Goal: Task Accomplishment & Management: Manage account settings

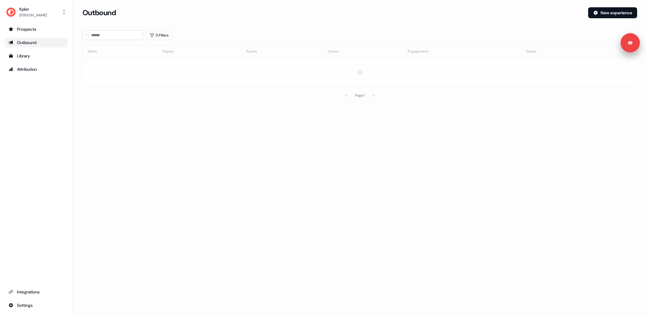
click at [296, 36] on div "0 Filters" at bounding box center [360, 35] width 555 height 10
click at [308, 32] on div "0 Filters" at bounding box center [360, 35] width 555 height 10
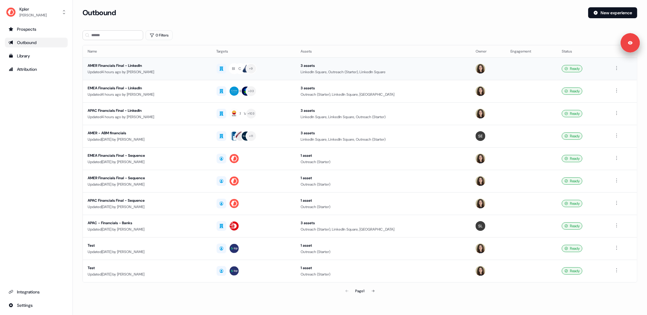
click at [176, 73] on div "Updated 4 hours ago by [PERSON_NAME]" at bounding box center [147, 72] width 119 height 6
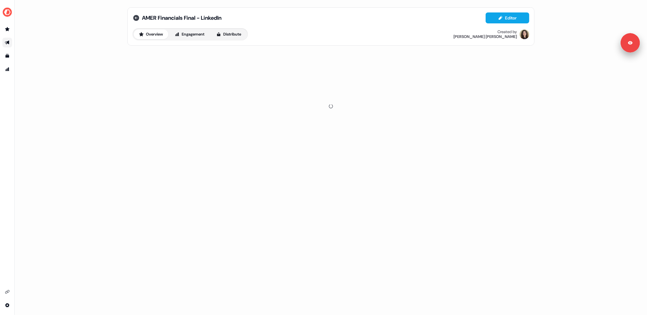
click at [134, 17] on icon at bounding box center [136, 18] width 6 height 6
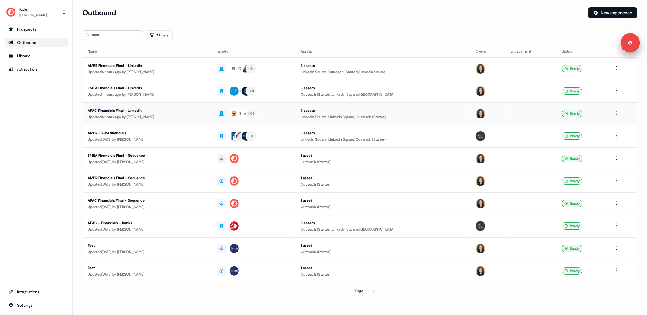
click at [188, 119] on div "Updated 4 hours ago by [PERSON_NAME]" at bounding box center [147, 117] width 119 height 6
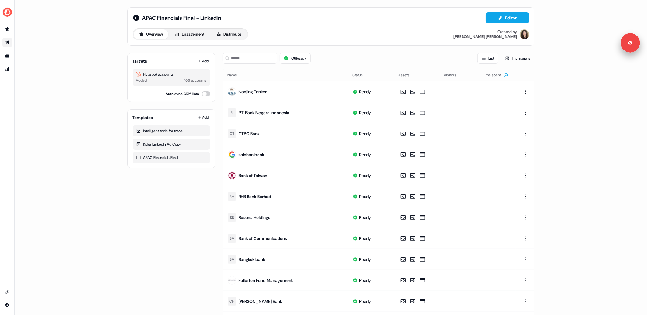
click at [153, 214] on div "Targets Add Hubspot accounts Added 106 accounts Auto sync CRM lists Templates A…" at bounding box center [171, 280] width 88 height 464
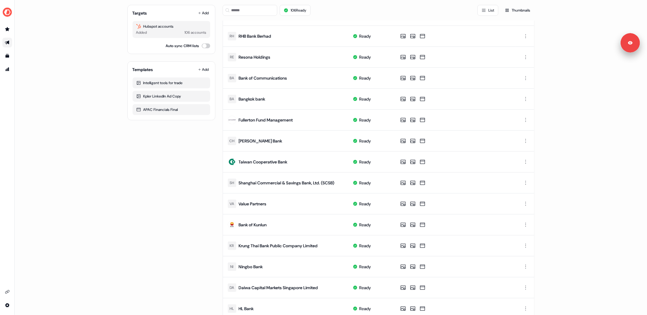
scroll to position [205, 0]
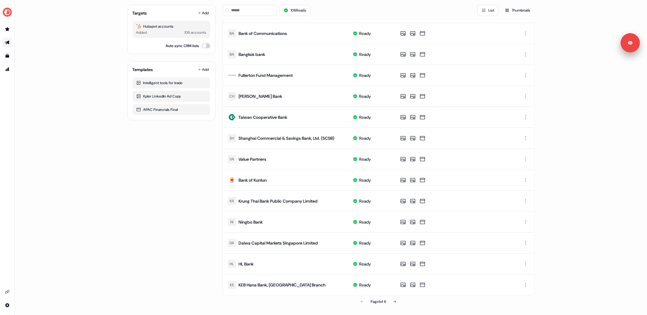
click at [125, 206] on div "APAC Financials Final - LinkedIn Editor Overview Engagement Distribute Created …" at bounding box center [331, 54] width 422 height 519
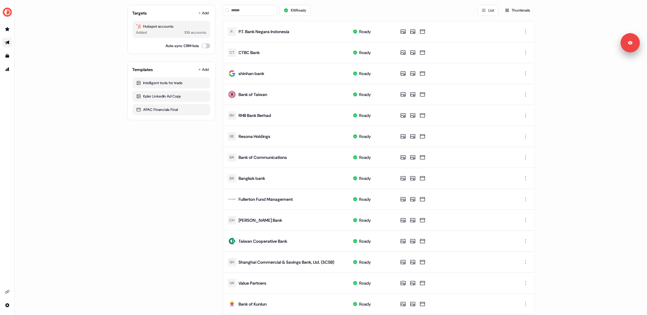
scroll to position [0, 0]
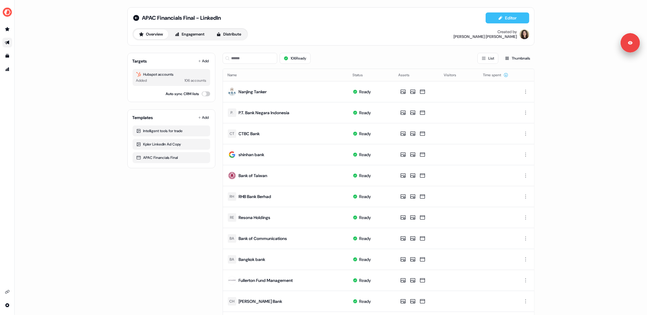
click at [506, 17] on button "Editor" at bounding box center [508, 17] width 44 height 11
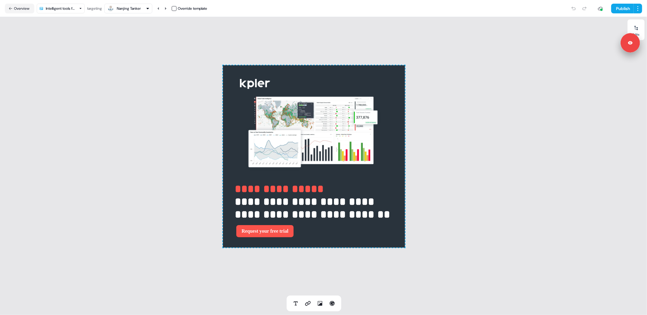
click at [71, 9] on html "**********" at bounding box center [323, 157] width 647 height 315
click at [122, 189] on html "**********" at bounding box center [323, 157] width 647 height 315
click at [118, 151] on div "**********" at bounding box center [314, 156] width 628 height 278
click at [144, 12] on button "Nanjing Tanker" at bounding box center [128, 9] width 48 height 10
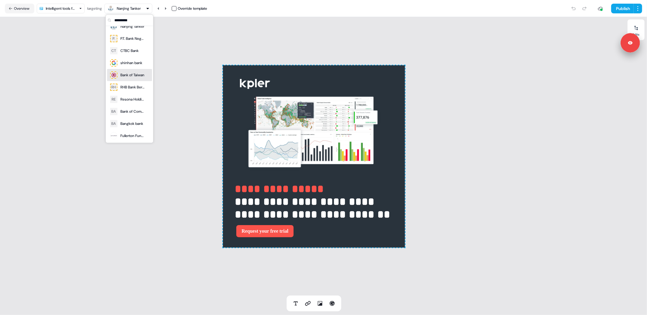
scroll to position [6, 0]
click at [137, 77] on div "Bank of Taiwan" at bounding box center [132, 76] width 24 height 6
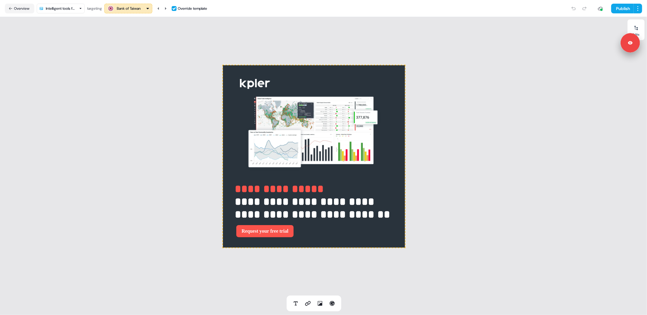
click at [124, 185] on div "**********" at bounding box center [314, 156] width 628 height 278
click at [111, 182] on div "**********" at bounding box center [314, 156] width 628 height 278
click at [132, 192] on div "**********" at bounding box center [314, 156] width 628 height 278
click at [167, 8] on icon at bounding box center [166, 8] width 2 height 2
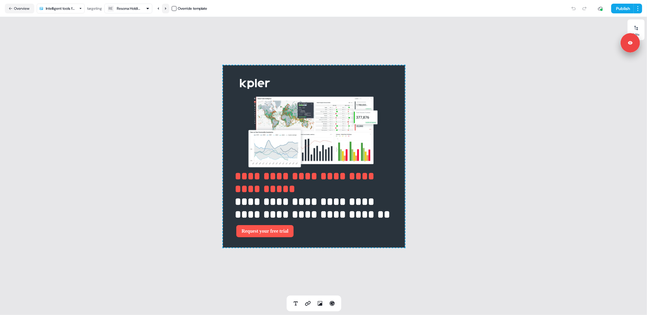
click at [167, 8] on icon at bounding box center [166, 8] width 2 height 2
click at [160, 9] on icon at bounding box center [159, 9] width 4 height 4
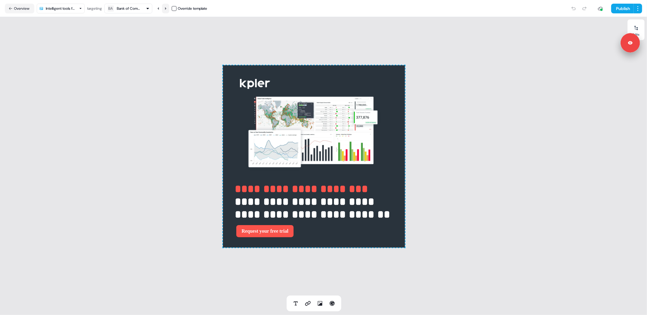
click at [167, 10] on icon at bounding box center [166, 9] width 4 height 4
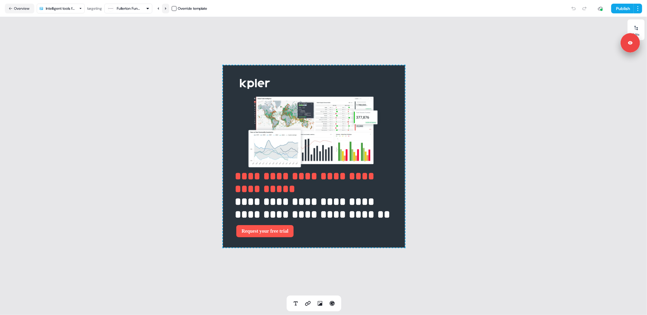
click at [167, 10] on icon at bounding box center [166, 9] width 4 height 4
click at [136, 8] on div "Taiwan Cooperative Bank" at bounding box center [129, 8] width 24 height 6
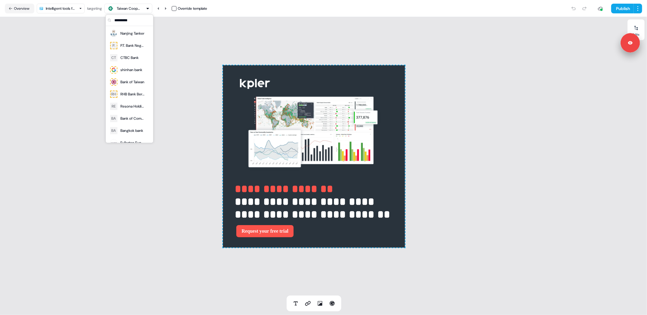
click at [189, 203] on div "**********" at bounding box center [314, 156] width 628 height 278
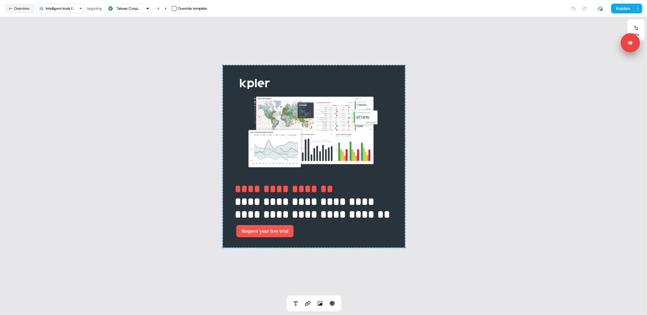
click at [216, 195] on div "**********" at bounding box center [314, 156] width 628 height 278
click at [247, 186] on strong "**********" at bounding box center [284, 188] width 98 height 11
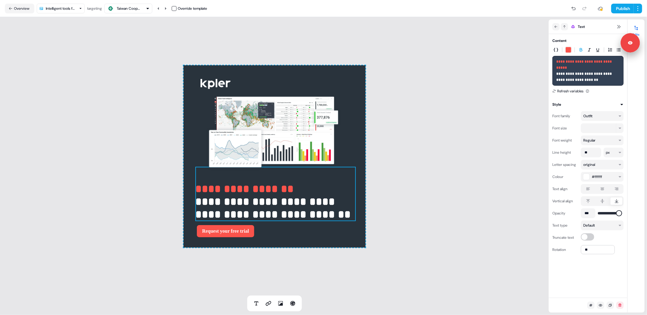
click at [176, 8] on button "button" at bounding box center [174, 8] width 5 height 5
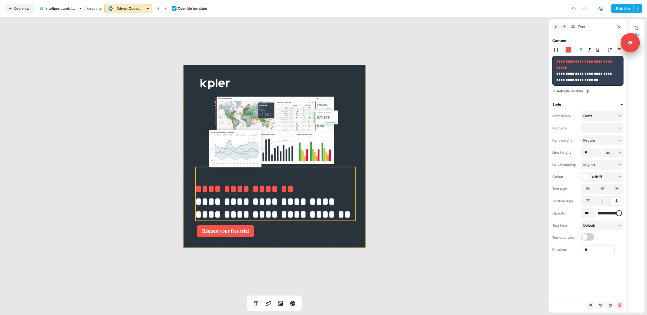
click at [176, 9] on button "button" at bounding box center [174, 8] width 5 height 5
click at [149, 123] on div "**********" at bounding box center [274, 156] width 549 height 278
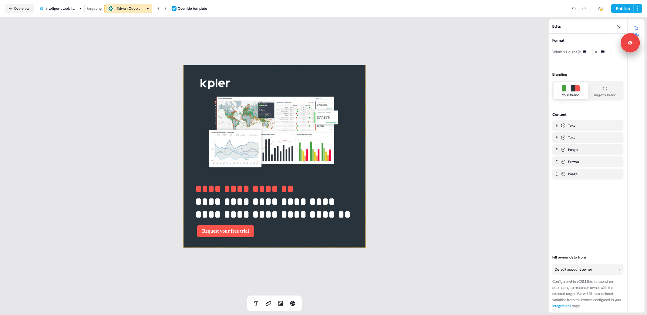
click at [176, 8] on button "button" at bounding box center [174, 8] width 5 height 5
click at [176, 46] on button "Reset" at bounding box center [175, 46] width 77 height 11
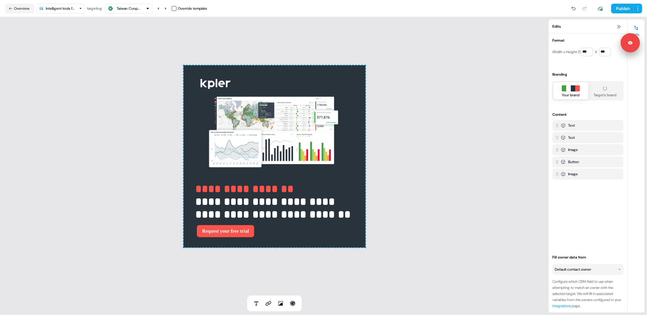
click at [153, 67] on div "**********" at bounding box center [274, 156] width 549 height 278
click at [132, 7] on div "Taiwan Cooperative Bank" at bounding box center [129, 8] width 24 height 6
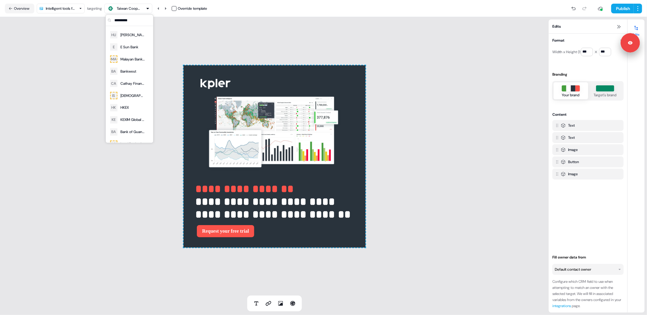
scroll to position [905, 0]
click at [127, 135] on div "Land Bank of Taiwan" at bounding box center [132, 136] width 24 height 6
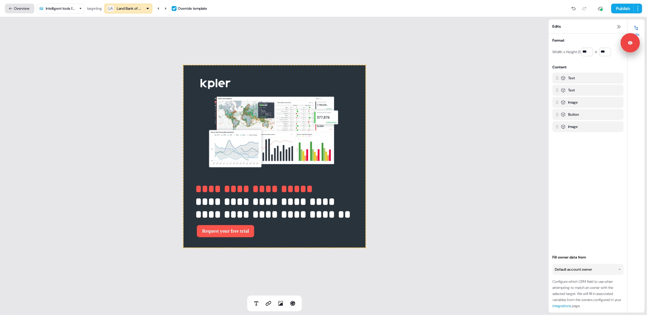
click at [17, 11] on button "Overview" at bounding box center [19, 9] width 29 height 10
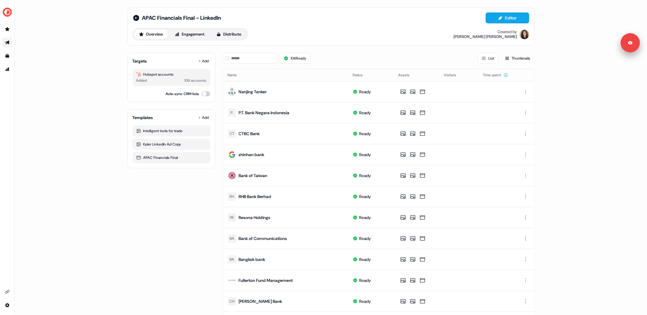
click at [67, 76] on div "APAC Financials Final - LinkedIn Editor Overview Engagement Distribute Created …" at bounding box center [331, 157] width 633 height 315
click at [135, 17] on icon at bounding box center [136, 18] width 6 height 6
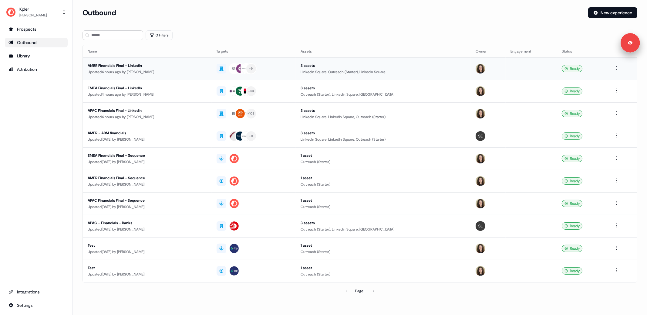
click at [174, 70] on div "Updated 4 hours ago by [PERSON_NAME]" at bounding box center [147, 72] width 119 height 6
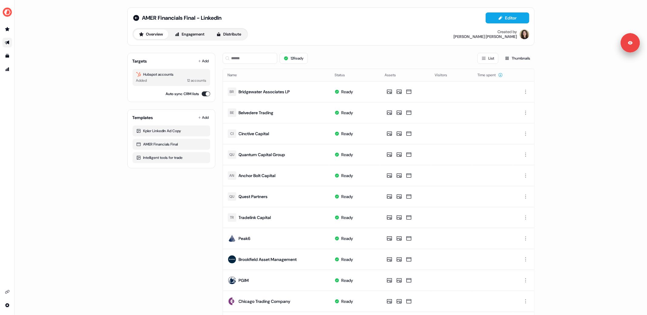
click at [111, 98] on div "AMER Financials Final - LinkedIn Editor Overview Engagement Distribute Created …" at bounding box center [331, 157] width 633 height 315
click at [361, 57] on div "12 Ready List Thumbnails" at bounding box center [379, 58] width 312 height 11
click at [250, 62] on input at bounding box center [250, 58] width 55 height 11
click at [83, 58] on div "AMER Financials Final - LinkedIn Editor Overview Engagement Distribute Created …" at bounding box center [331, 157] width 633 height 315
click at [251, 57] on input at bounding box center [250, 58] width 55 height 11
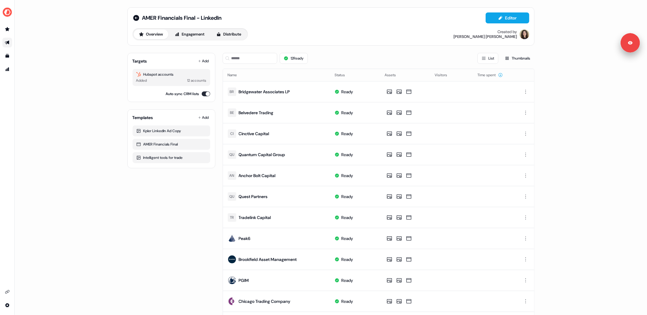
click at [219, 178] on div "Targets Add Hubspot accounts Added 12 accounts Auto sync CRM lists Templates Ad…" at bounding box center [330, 196] width 407 height 297
click at [8, 41] on icon "Go to outbound experience" at bounding box center [7, 43] width 4 height 4
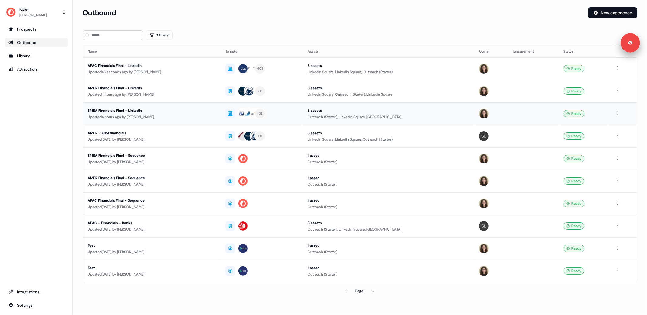
click at [203, 117] on div "Updated 4 hours ago by [PERSON_NAME]" at bounding box center [152, 117] width 128 height 6
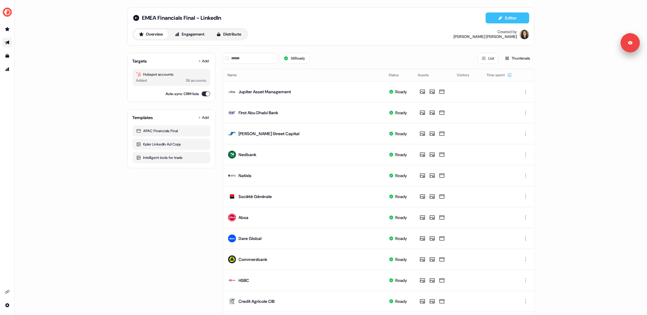
click at [510, 18] on button "Editor" at bounding box center [508, 17] width 44 height 11
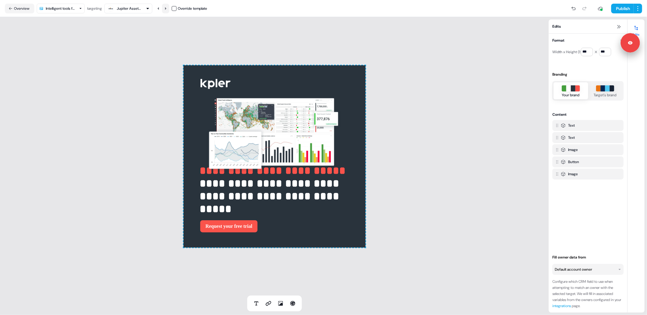
click at [166, 7] on icon at bounding box center [166, 9] width 4 height 4
click at [167, 5] on button at bounding box center [165, 9] width 7 height 10
click at [479, 158] on div "**********" at bounding box center [274, 156] width 549 height 278
click at [459, 140] on div "**********" at bounding box center [274, 156] width 549 height 278
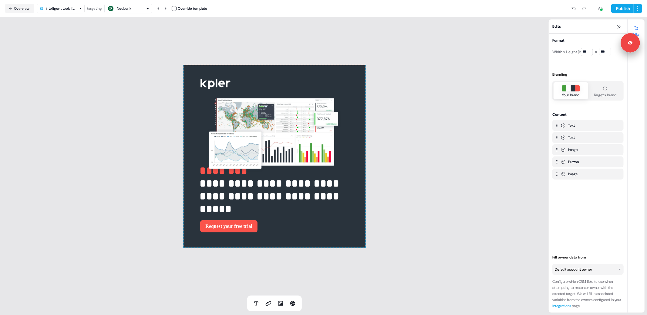
click at [459, 140] on div "**********" at bounding box center [274, 156] width 549 height 278
click at [462, 147] on div "**********" at bounding box center [274, 156] width 549 height 278
click at [127, 10] on div "Nedbank" at bounding box center [124, 8] width 15 height 6
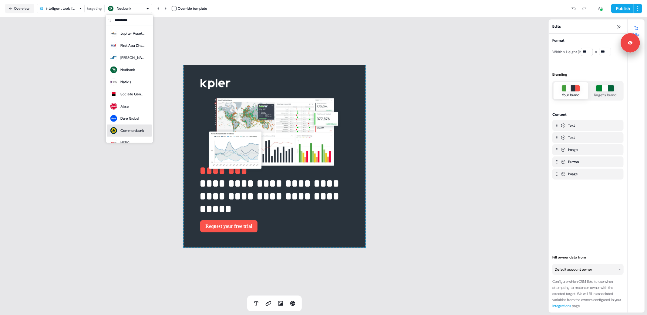
click at [91, 197] on div "**********" at bounding box center [274, 156] width 549 height 278
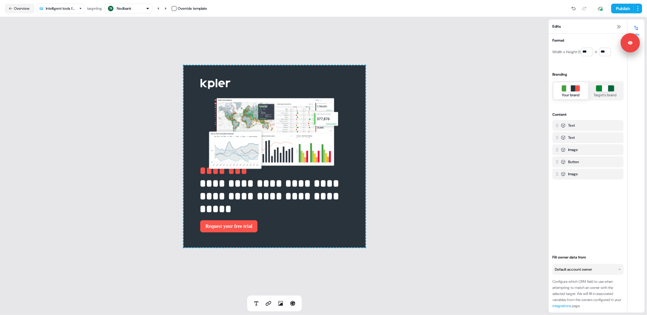
click at [73, 10] on html "**********" at bounding box center [323, 157] width 647 height 315
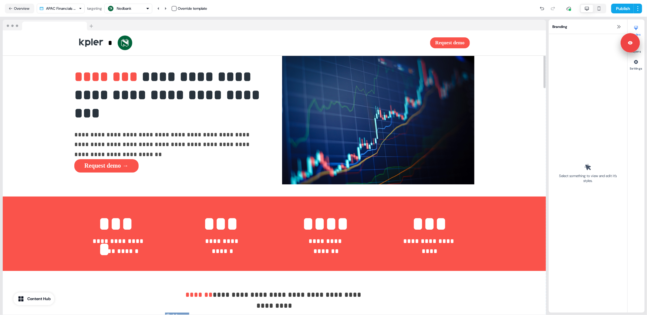
click at [332, 23] on div at bounding box center [274, 25] width 543 height 11
click at [311, 21] on div at bounding box center [274, 25] width 543 height 11
click at [118, 44] on img at bounding box center [124, 42] width 15 height 15
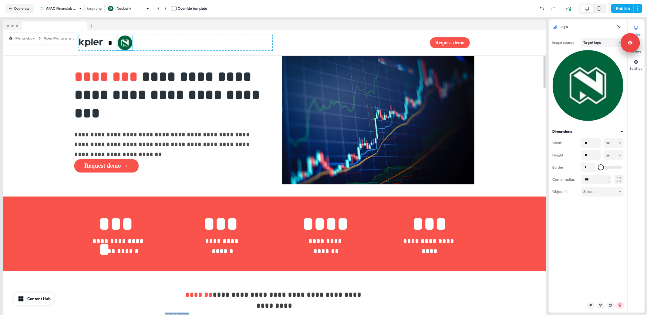
click at [135, 7] on div "Nedbank" at bounding box center [128, 8] width 42 height 7
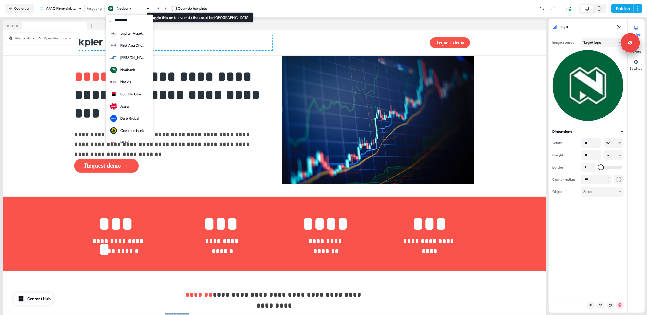
click at [173, 6] on button "button" at bounding box center [174, 8] width 5 height 5
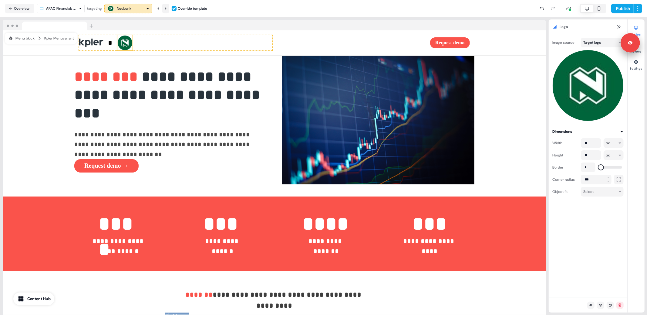
click at [167, 8] on icon at bounding box center [166, 9] width 4 height 4
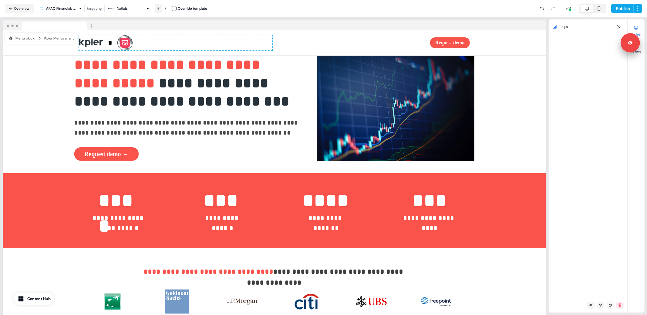
click at [157, 10] on button at bounding box center [158, 9] width 7 height 10
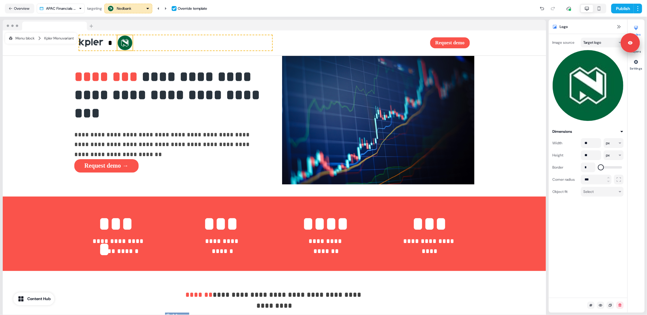
click at [175, 9] on button "button" at bounding box center [174, 8] width 5 height 5
click at [178, 46] on button "Reset" at bounding box center [175, 40] width 77 height 11
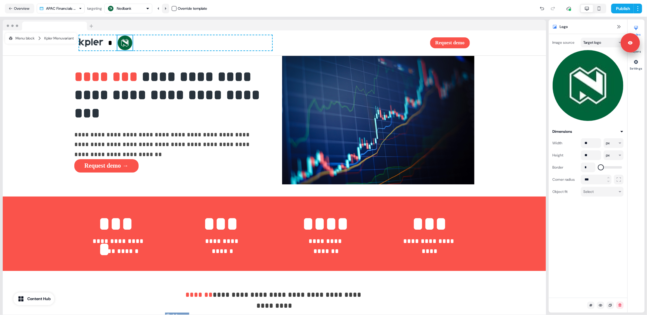
click at [167, 9] on icon at bounding box center [166, 9] width 4 height 4
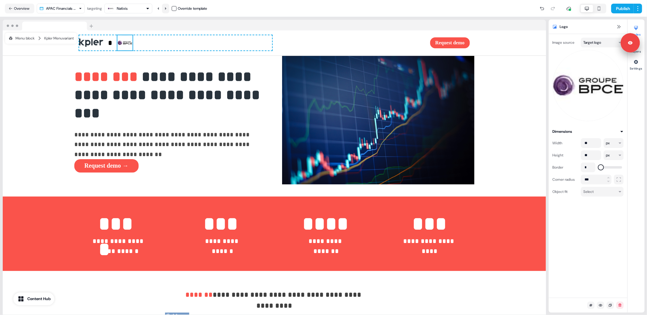
click at [167, 9] on icon at bounding box center [166, 9] width 4 height 4
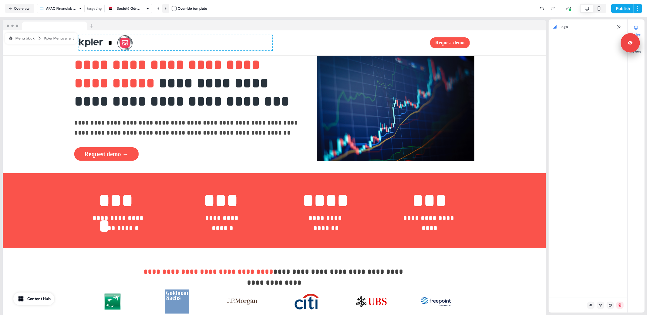
click at [167, 9] on icon at bounding box center [166, 9] width 4 height 4
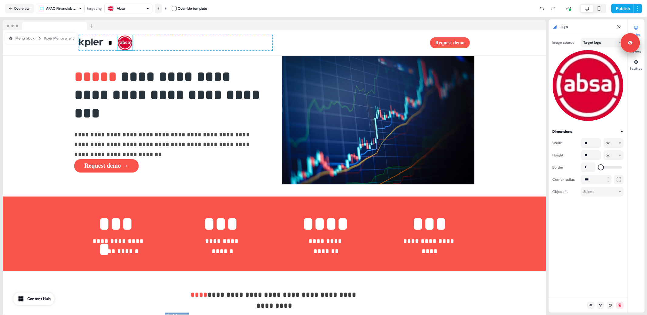
click at [158, 9] on icon at bounding box center [159, 9] width 4 height 4
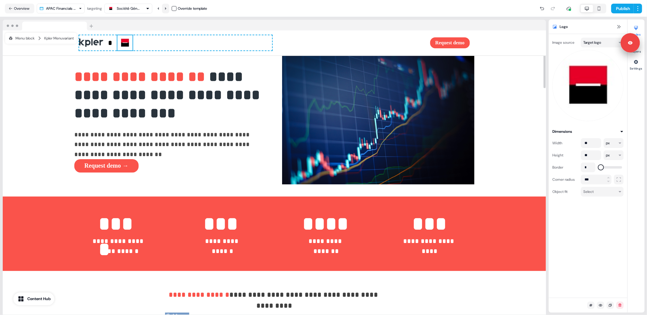
click at [167, 8] on icon at bounding box center [166, 8] width 2 height 2
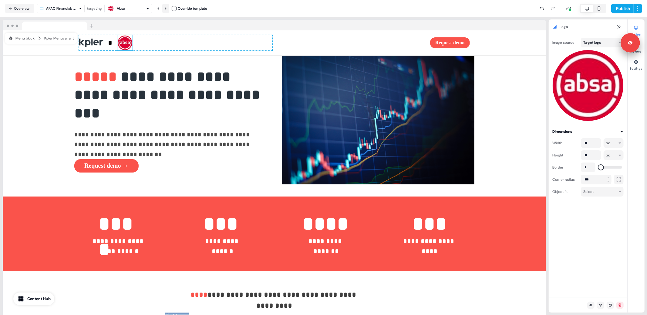
click at [167, 8] on icon at bounding box center [166, 8] width 2 height 2
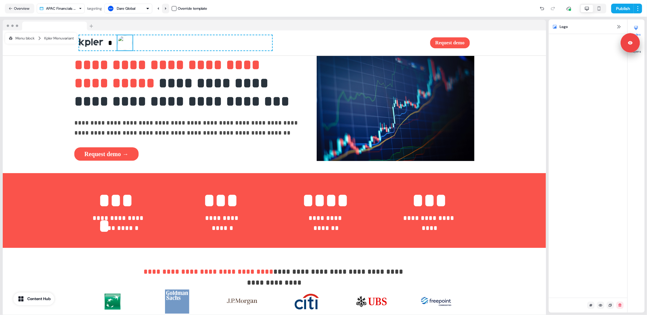
click at [167, 8] on icon at bounding box center [166, 8] width 2 height 2
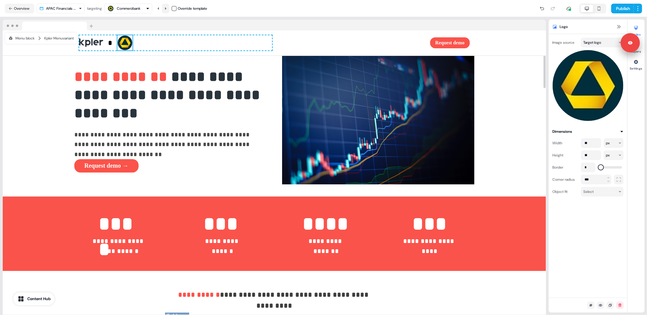
click at [167, 9] on icon at bounding box center [166, 9] width 4 height 4
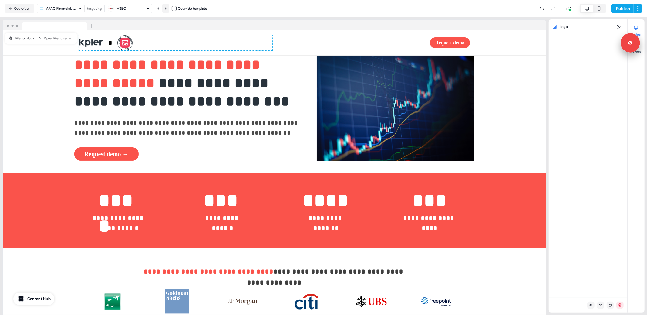
click at [167, 9] on icon at bounding box center [166, 9] width 4 height 4
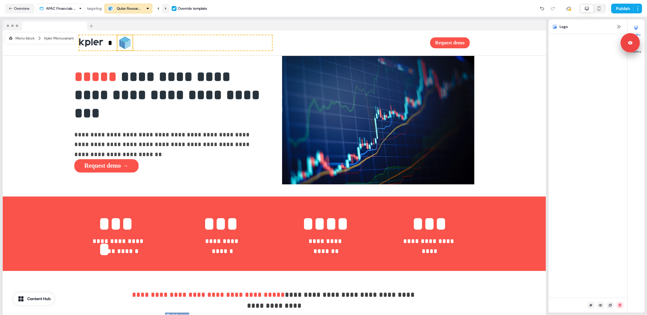
click at [167, 9] on icon at bounding box center [166, 9] width 4 height 4
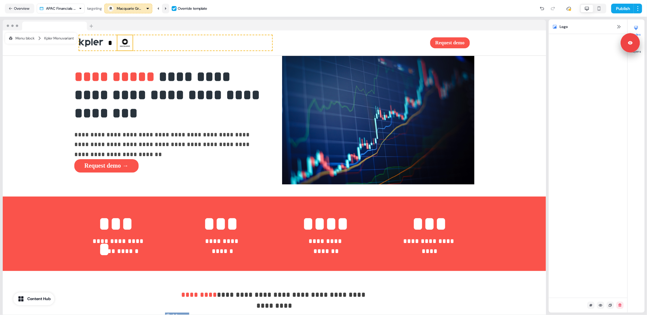
click at [167, 9] on icon at bounding box center [166, 9] width 4 height 4
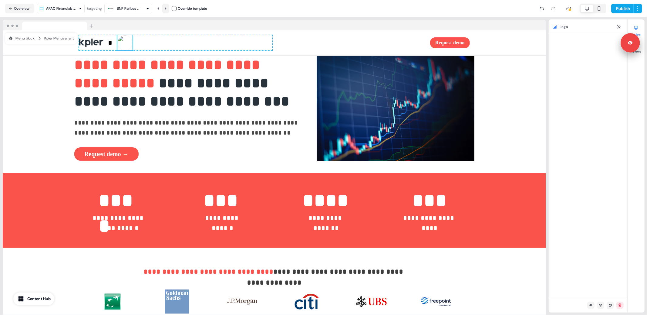
click at [167, 9] on icon at bounding box center [166, 9] width 4 height 4
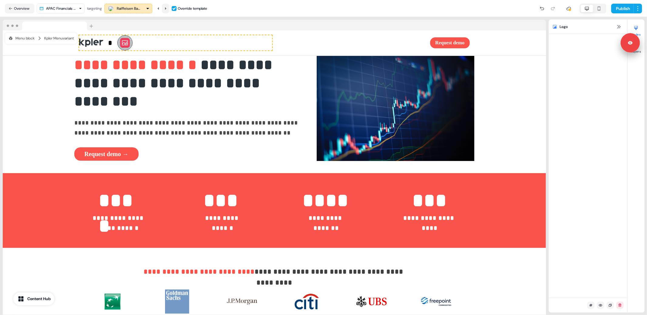
click at [167, 9] on icon at bounding box center [166, 9] width 4 height 4
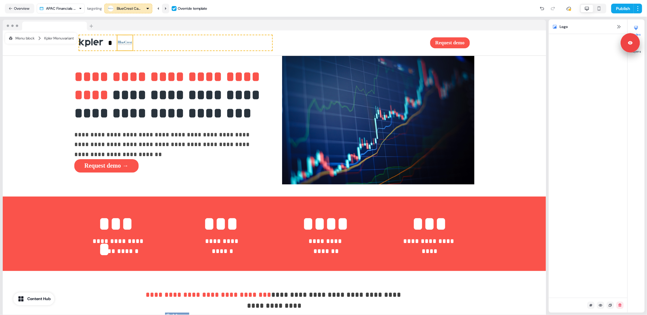
click at [167, 9] on icon at bounding box center [166, 9] width 4 height 4
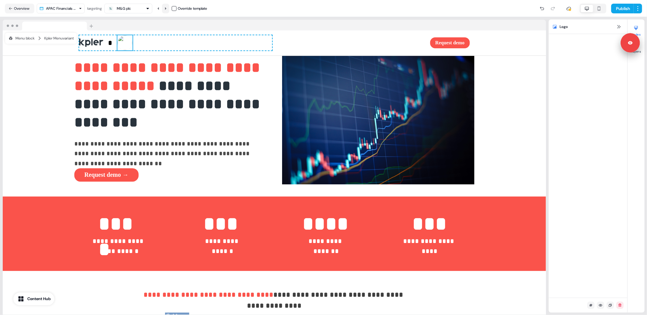
click at [167, 9] on icon at bounding box center [166, 9] width 4 height 4
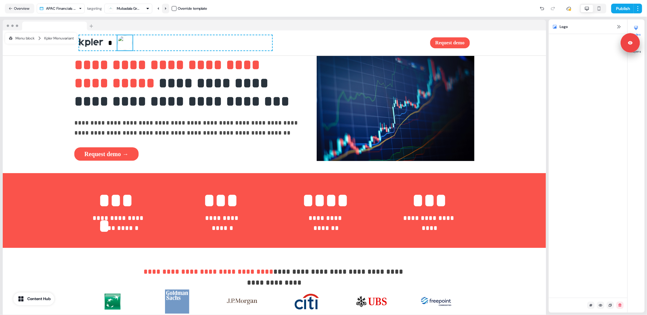
click at [167, 9] on icon at bounding box center [166, 9] width 4 height 4
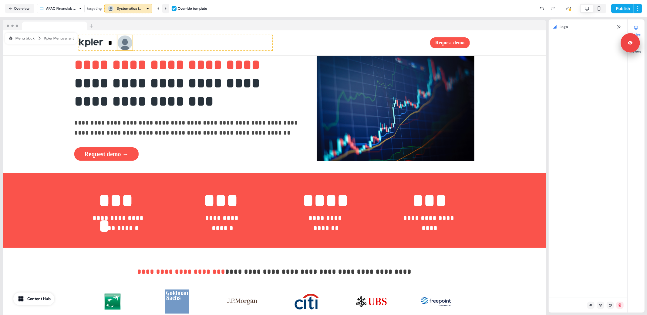
click at [167, 9] on icon at bounding box center [166, 9] width 4 height 4
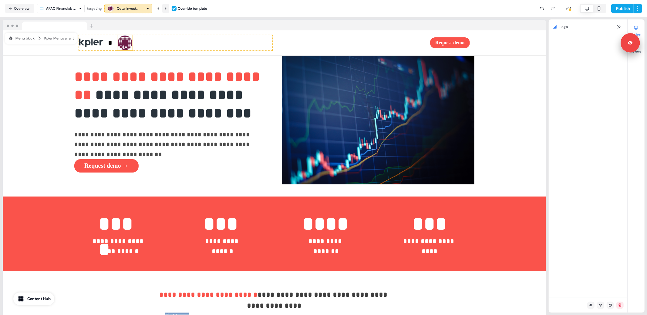
click at [167, 9] on icon at bounding box center [166, 9] width 4 height 4
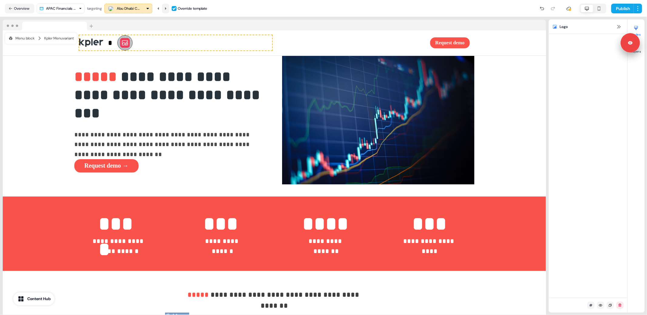
click at [167, 9] on icon at bounding box center [166, 9] width 4 height 4
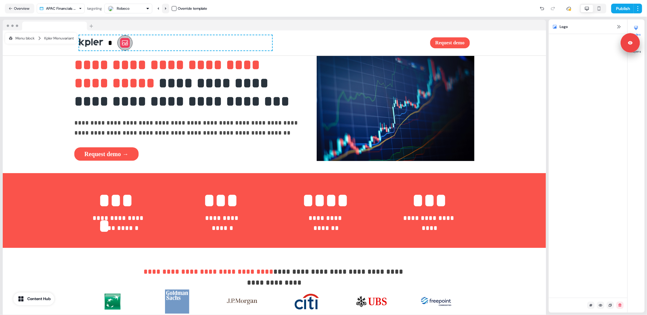
click at [167, 9] on icon at bounding box center [166, 9] width 4 height 4
click at [122, 45] on icon at bounding box center [125, 42] width 6 height 5
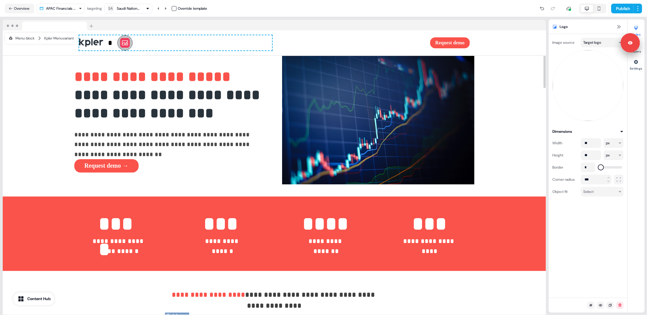
click at [580, 93] on img at bounding box center [588, 85] width 71 height 71
click at [586, 80] on img at bounding box center [588, 85] width 71 height 71
click at [600, 39] on html "**********" at bounding box center [323, 157] width 647 height 315
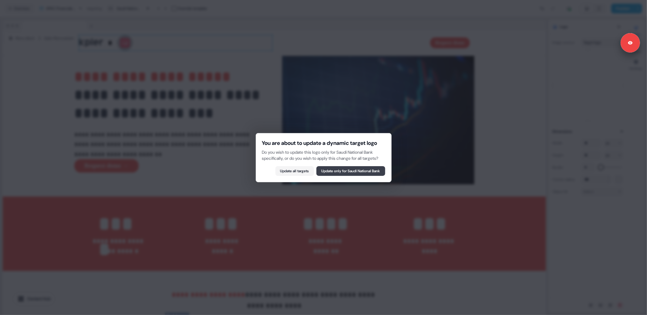
click at [356, 176] on button "Update only for Saudi National Bank" at bounding box center [350, 171] width 69 height 10
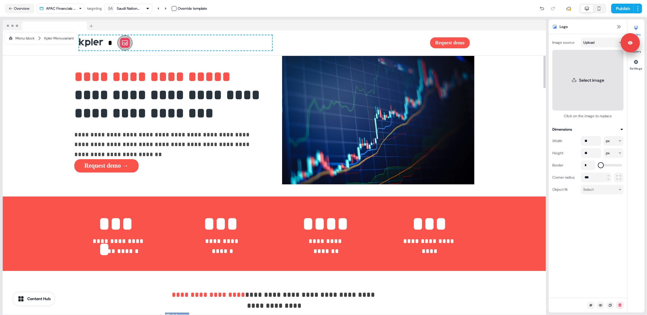
click at [593, 60] on button "Select image" at bounding box center [588, 80] width 71 height 61
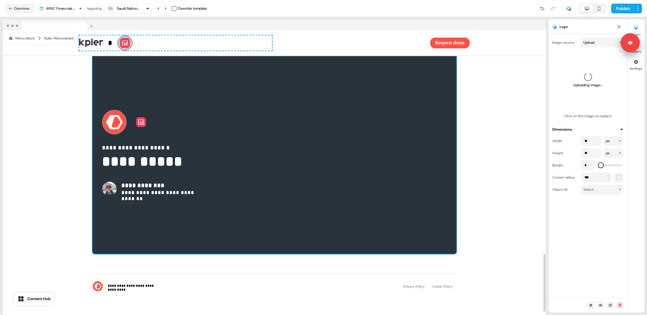
scroll to position [1105, 0]
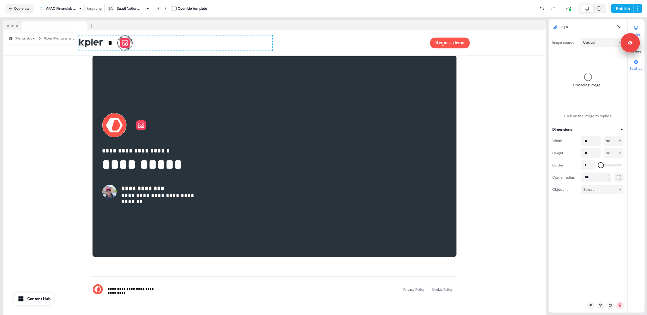
click at [635, 65] on div at bounding box center [636, 62] width 10 height 10
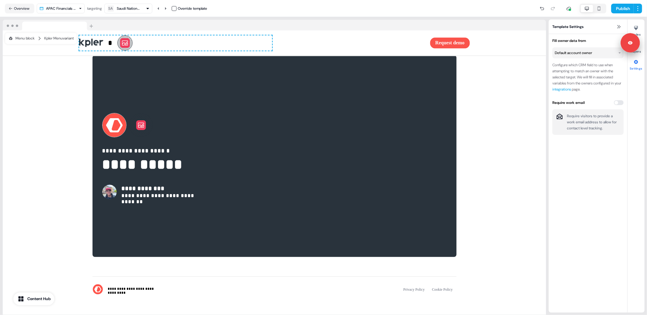
click at [635, 64] on div at bounding box center [636, 62] width 10 height 10
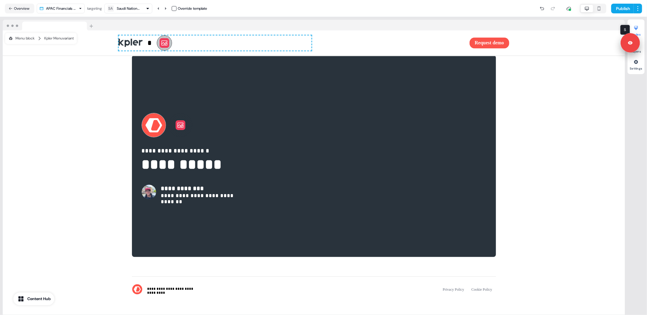
click at [636, 28] on icon at bounding box center [636, 28] width 4 height 4
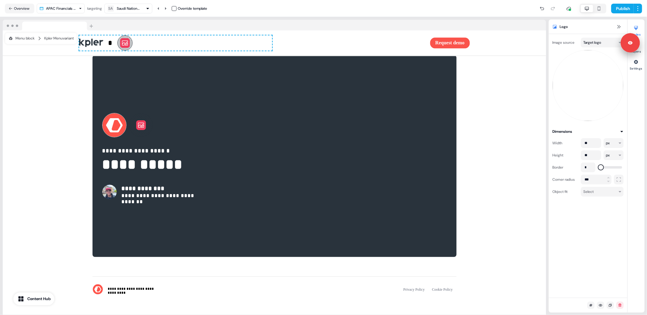
click at [574, 109] on img at bounding box center [588, 85] width 71 height 71
click at [582, 85] on img at bounding box center [588, 85] width 71 height 71
click at [607, 41] on html "**********" at bounding box center [323, 157] width 647 height 315
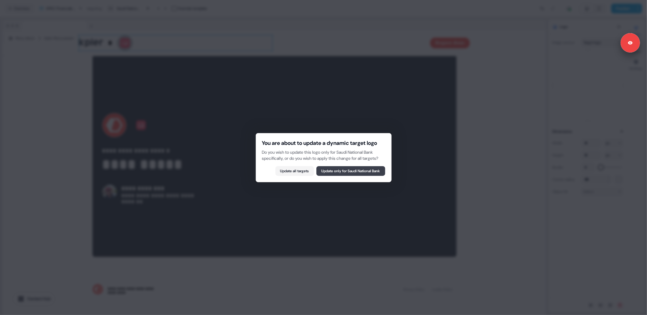
click at [340, 176] on button "Update only for Saudi National Bank" at bounding box center [350, 171] width 69 height 10
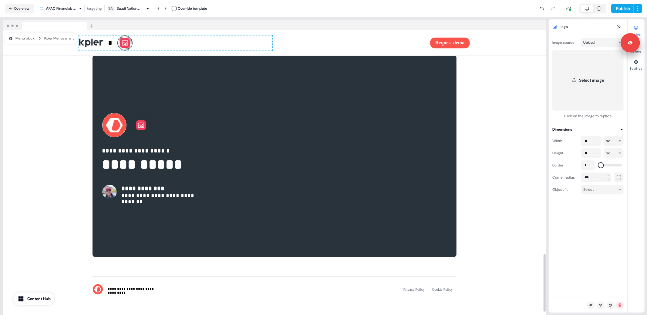
click at [125, 46] on icon at bounding box center [124, 42] width 7 height 7
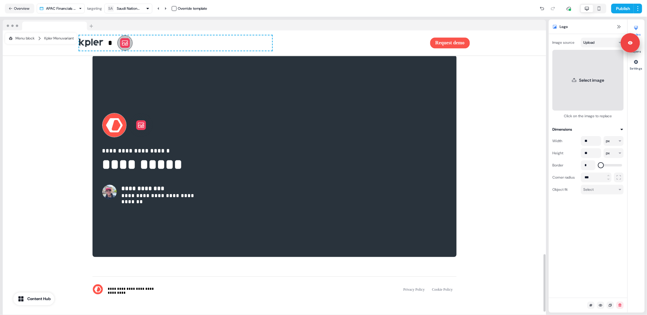
click at [587, 87] on button "Select image" at bounding box center [588, 80] width 71 height 61
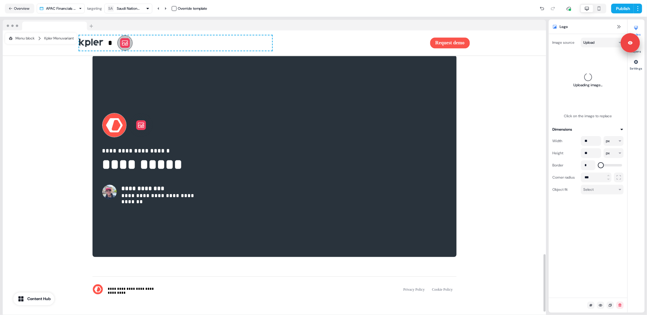
click at [140, 129] on icon at bounding box center [140, 124] width 7 height 7
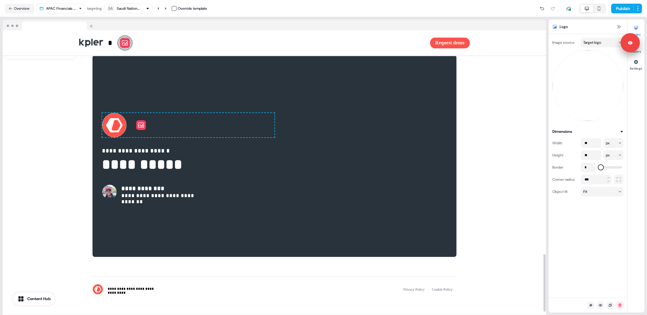
click at [124, 46] on icon at bounding box center [124, 42] width 7 height 7
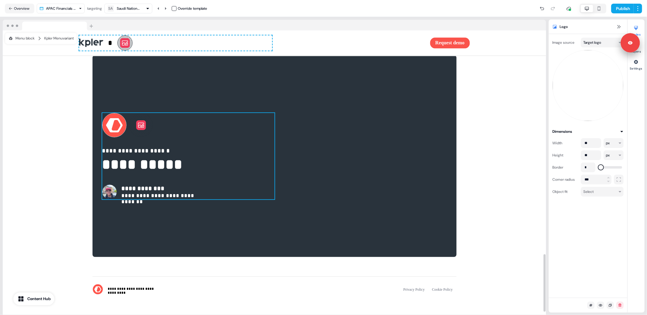
click at [144, 144] on div "**********" at bounding box center [188, 156] width 172 height 86
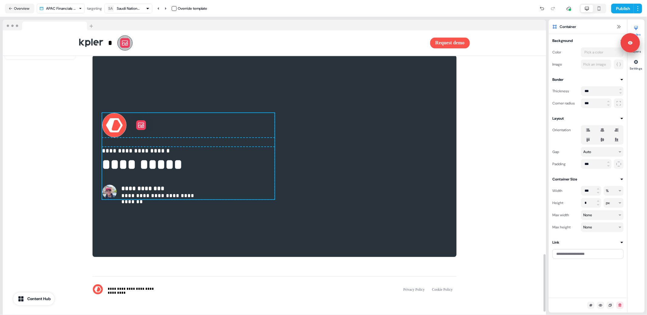
click at [141, 137] on icon at bounding box center [141, 125] width 24 height 24
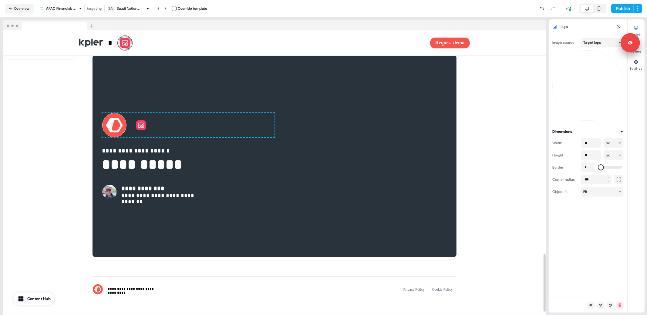
click at [591, 45] on html "**********" at bounding box center [323, 157] width 647 height 315
click at [619, 117] on html "**********" at bounding box center [323, 157] width 647 height 315
click at [614, 113] on div at bounding box center [588, 85] width 71 height 71
click at [124, 42] on icon at bounding box center [125, 42] width 6 height 5
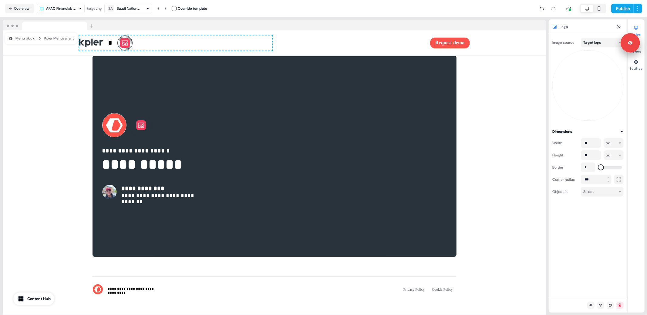
click at [123, 22] on div at bounding box center [274, 25] width 543 height 11
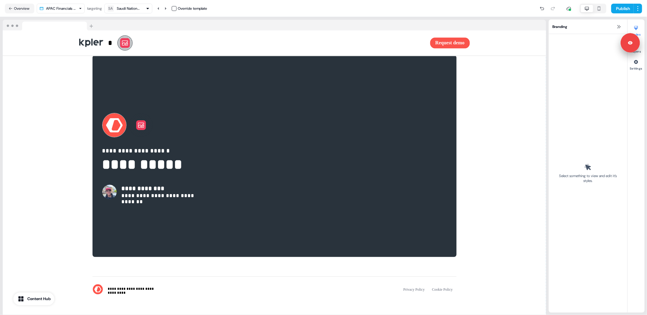
click at [121, 22] on div at bounding box center [274, 25] width 543 height 11
click at [123, 43] on icon at bounding box center [125, 42] width 6 height 5
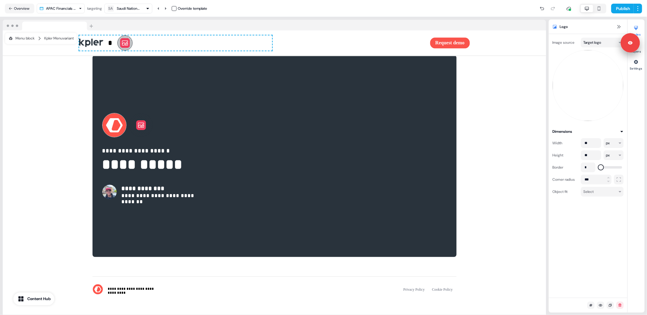
click at [122, 20] on div at bounding box center [274, 25] width 543 height 11
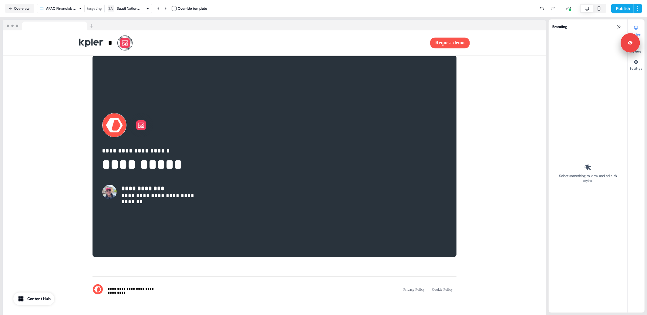
click at [121, 23] on div at bounding box center [274, 25] width 543 height 11
click at [121, 22] on div at bounding box center [274, 25] width 543 height 11
click at [73, 9] on html "**********" at bounding box center [323, 157] width 647 height 315
click at [122, 23] on html "**********" at bounding box center [323, 157] width 647 height 315
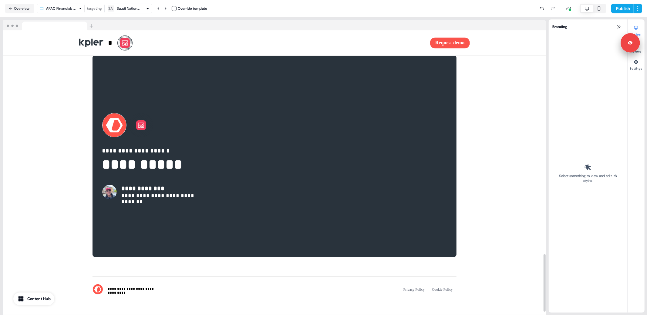
click at [69, 7] on html "**********" at bounding box center [323, 157] width 647 height 315
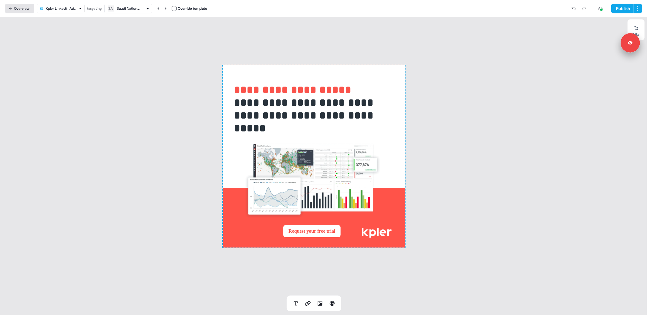
click at [18, 9] on button "Overview" at bounding box center [19, 9] width 29 height 10
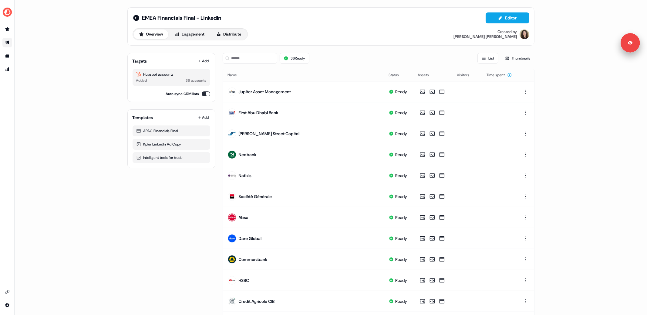
click at [571, 127] on div "EMEA Financials Final - LinkedIn Editor Overview Engagement Distribute Created …" at bounding box center [331, 157] width 633 height 315
click at [151, 220] on div "Targets Add Hubspot accounts Added 36 accounts Auto sync CRM lists Templates Ad…" at bounding box center [171, 280] width 88 height 464
click at [230, 175] on img at bounding box center [232, 175] width 8 height 8
click at [9, 29] on icon "Go to prospects" at bounding box center [7, 29] width 5 height 5
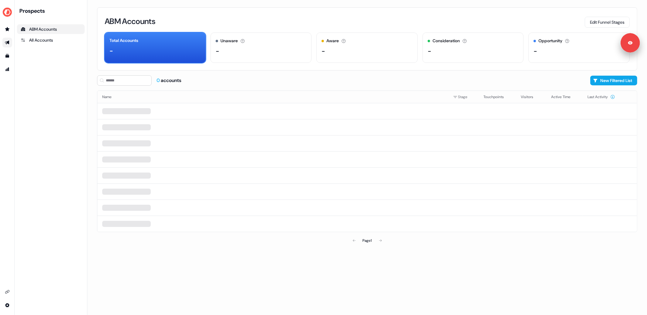
click at [5, 40] on link "Go to outbound experience" at bounding box center [7, 43] width 10 height 10
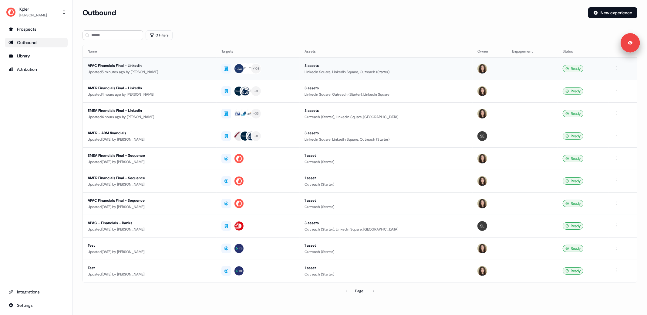
click at [186, 75] on td "APAC Financials Final - LinkedIn Updated 5 minutes ago by [PERSON_NAME]" at bounding box center [150, 68] width 134 height 22
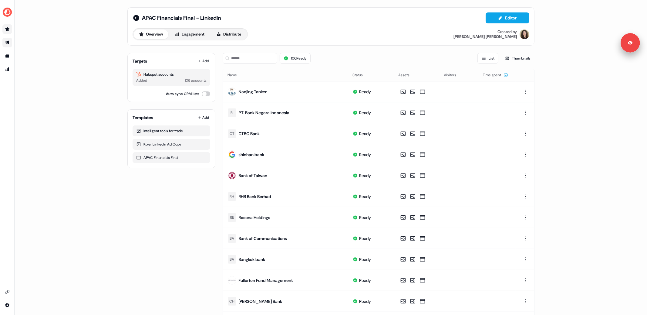
click at [8, 33] on link "Go to prospects" at bounding box center [7, 29] width 10 height 10
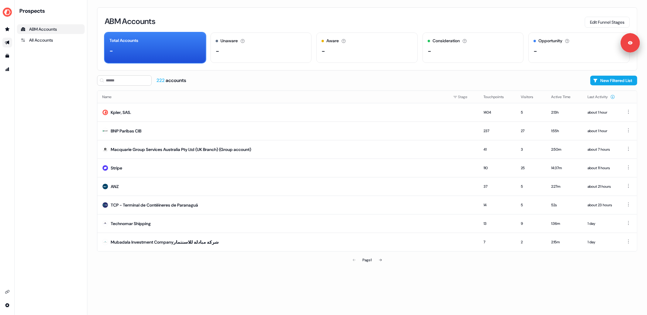
click at [206, 78] on div "222 accounts New Filtered List" at bounding box center [367, 80] width 540 height 10
click at [261, 22] on div "ABM Accounts Edit Funnel Stages" at bounding box center [367, 21] width 525 height 13
click at [11, 41] on link "Go to outbound experience" at bounding box center [7, 43] width 10 height 10
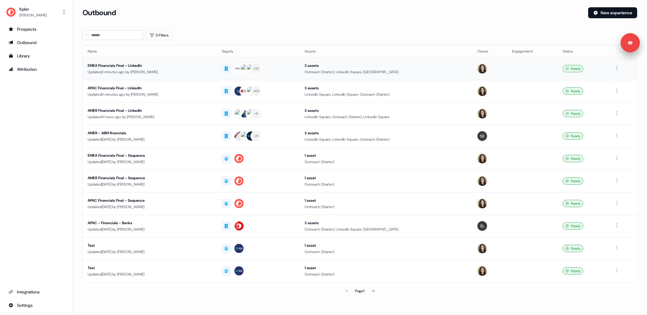
click at [171, 69] on div "Updated 2 minutes ago by [PERSON_NAME]" at bounding box center [150, 72] width 124 height 6
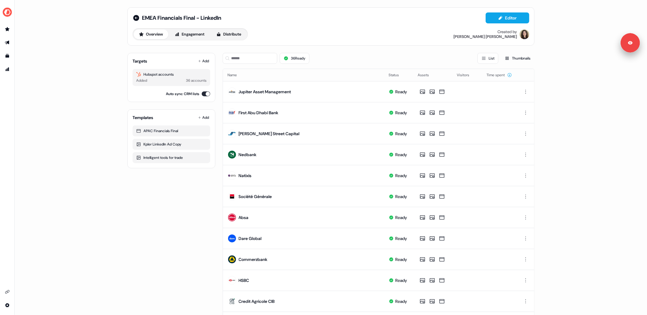
click at [320, 55] on div "36 Ready List Thumbnails" at bounding box center [379, 58] width 312 height 11
click at [103, 101] on div "EMEA Financials Final - LinkedIn Editor Overview Engagement Distribute Created …" at bounding box center [331, 157] width 633 height 315
click at [8, 28] on icon "Go to prospects" at bounding box center [7, 29] width 4 height 4
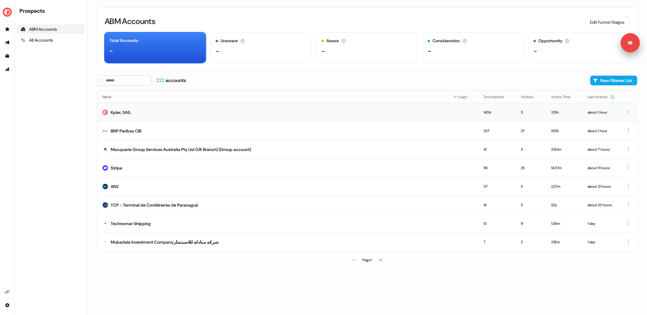
click at [120, 118] on td "Kpler, SAS." at bounding box center [272, 112] width 351 height 19
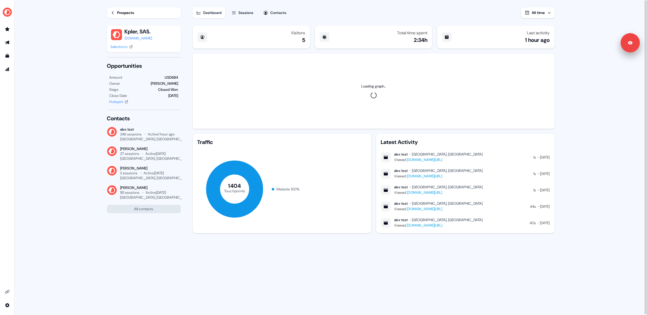
click at [113, 12] on icon at bounding box center [113, 12] width 2 height 3
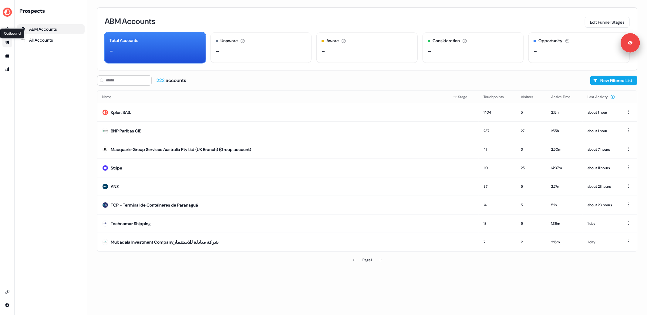
click at [8, 41] on icon "Go to outbound experience" at bounding box center [7, 43] width 4 height 4
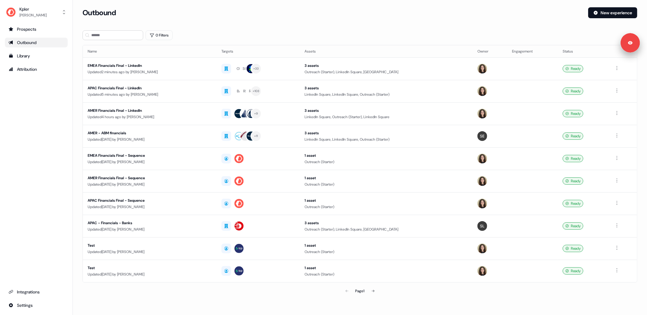
click at [284, 30] on section "Loading... Outbound New experience 0 Filters Name Targets Assets Owner Engageme…" at bounding box center [360, 160] width 574 height 306
click at [283, 32] on div "0 Filters" at bounding box center [360, 35] width 555 height 10
click at [293, 68] on div "OP SQ + 33" at bounding box center [258, 68] width 73 height 11
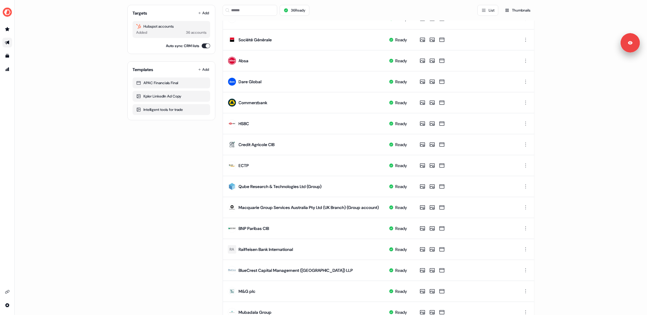
scroll to position [207, 0]
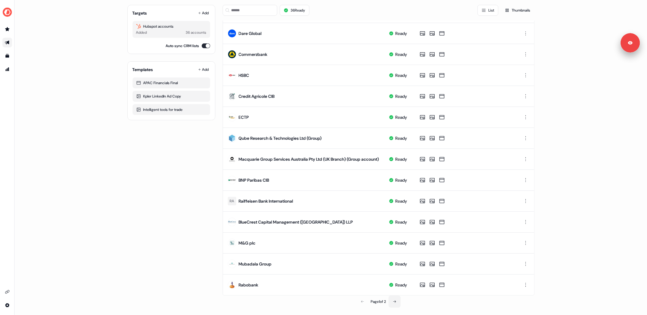
click at [395, 302] on icon at bounding box center [395, 301] width 4 height 4
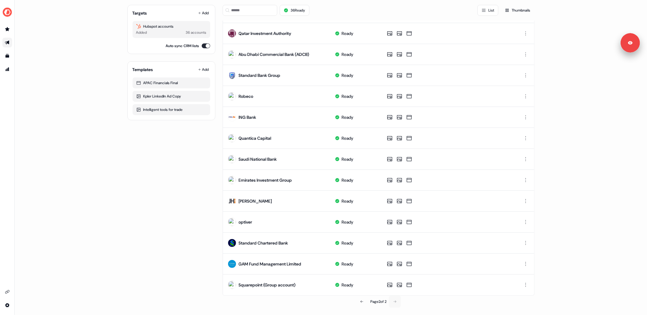
scroll to position [121, 0]
click at [231, 98] on div "RO" at bounding box center [232, 96] width 5 height 6
click at [231, 137] on div "QU" at bounding box center [231, 138] width 5 height 6
click at [231, 160] on div "SA" at bounding box center [232, 159] width 5 height 6
click at [219, 135] on div "Targets Add Hubspot accounts Added 36 accounts Auto sync CRM lists Templates Ad…" at bounding box center [330, 117] width 407 height 381
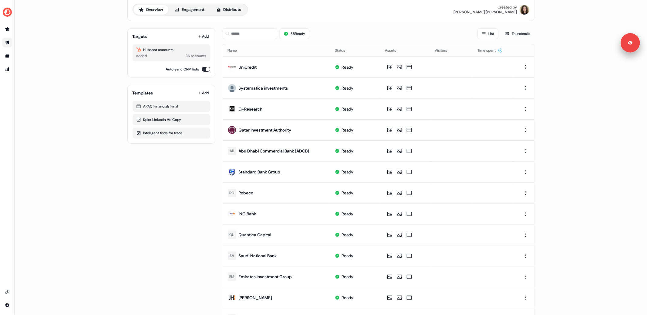
scroll to position [0, 0]
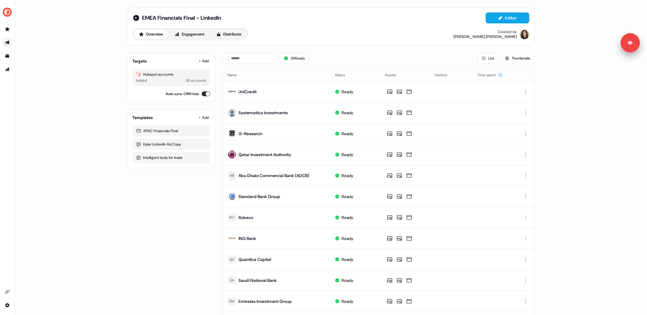
click at [355, 60] on div "36 Ready List Thumbnails" at bounding box center [379, 58] width 312 height 11
click at [352, 58] on div "36 Ready List Thumbnails" at bounding box center [379, 58] width 312 height 11
click at [335, 57] on div "36 Ready List Thumbnails" at bounding box center [379, 58] width 312 height 11
click at [272, 32] on div "Overview Engagement Distribute Created by [PERSON_NAME]" at bounding box center [331, 34] width 397 height 12
click at [342, 34] on div "Overview Engagement Distribute Created by [PERSON_NAME]" at bounding box center [331, 34] width 397 height 12
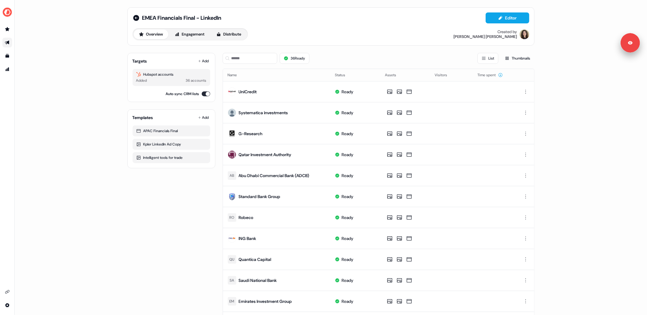
click at [338, 32] on div "Overview Engagement Distribute Created by [PERSON_NAME]" at bounding box center [331, 34] width 397 height 12
click at [337, 36] on div "Overview Engagement Distribute Created by [PERSON_NAME]" at bounding box center [331, 34] width 397 height 12
click at [505, 16] on button "Editor" at bounding box center [508, 17] width 44 height 11
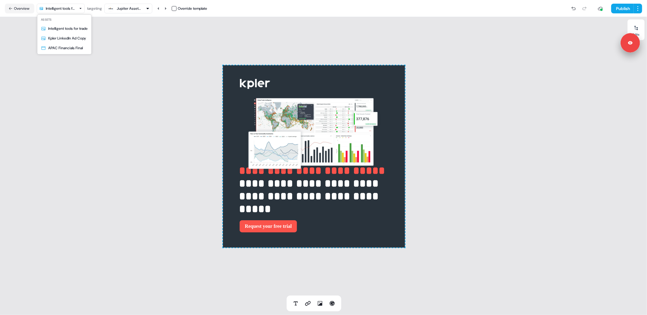
click at [61, 9] on html "**********" at bounding box center [323, 157] width 647 height 315
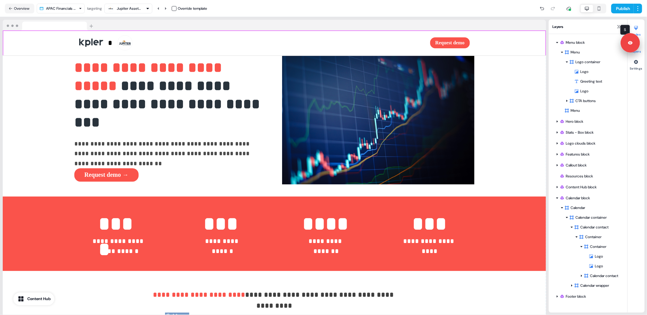
click at [641, 26] on div at bounding box center [636, 28] width 10 height 10
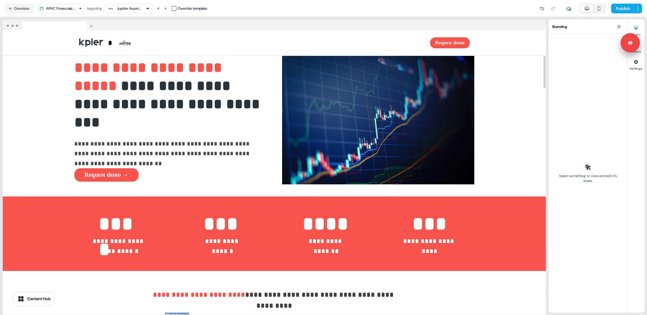
click at [323, 16] on nav "Overview APAC Financials Final targeting Jupiter Asset Management Override temp…" at bounding box center [323, 8] width 647 height 17
click at [324, 13] on div "Publish" at bounding box center [424, 8] width 435 height 12
click at [128, 21] on div at bounding box center [274, 25] width 543 height 11
click at [128, 24] on div at bounding box center [274, 25] width 543 height 11
click at [25, 10] on button "Overview" at bounding box center [19, 9] width 29 height 10
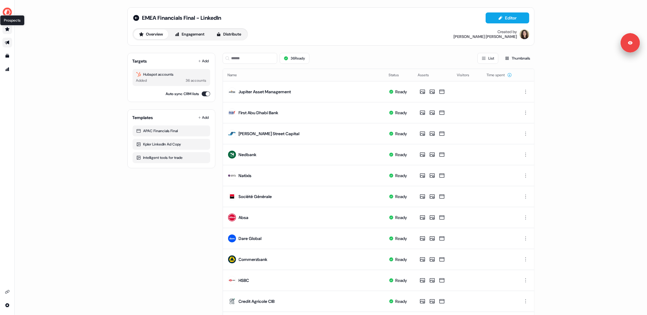
click at [8, 28] on icon "Go to prospects" at bounding box center [7, 29] width 4 height 4
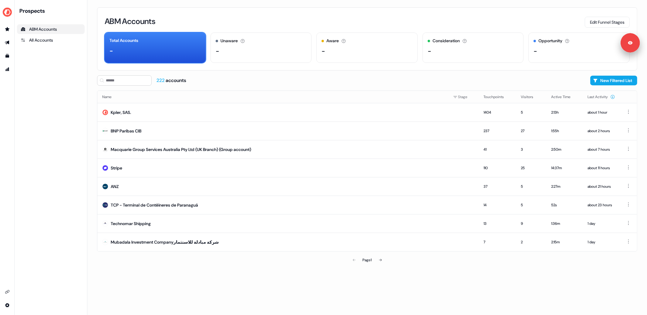
click at [387, 85] on div "222 accounts New Filtered List" at bounding box center [367, 80] width 540 height 10
click at [371, 79] on div "222 accounts New Filtered List" at bounding box center [367, 80] width 540 height 10
click at [7, 41] on icon "Go to outbound experience" at bounding box center [7, 42] width 5 height 5
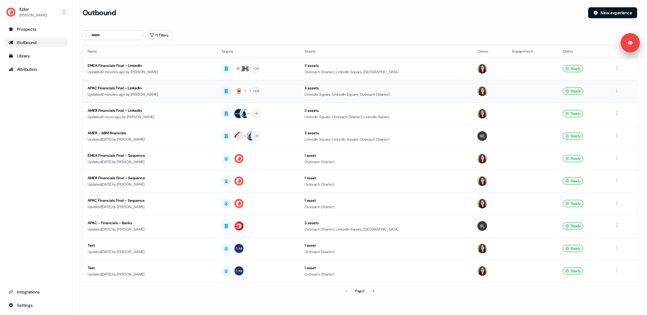
click at [212, 93] on div "Updated 8 minutes ago by [PERSON_NAME]" at bounding box center [150, 94] width 124 height 6
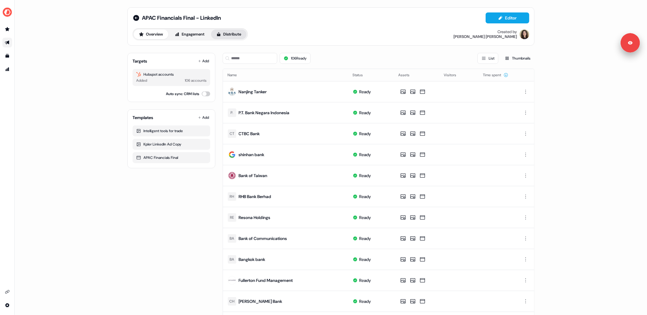
click at [229, 35] on button "Distribute" at bounding box center [229, 34] width 36 height 10
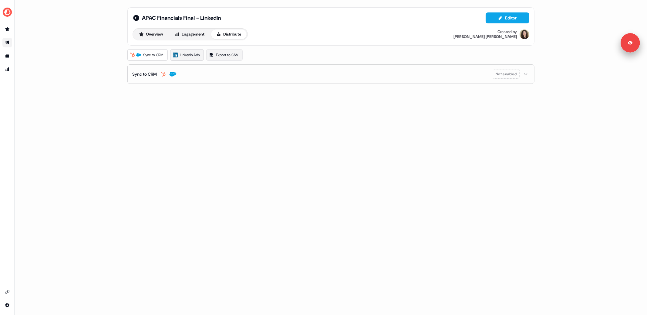
click at [188, 53] on span "LinkedIn Ads" at bounding box center [190, 55] width 20 height 6
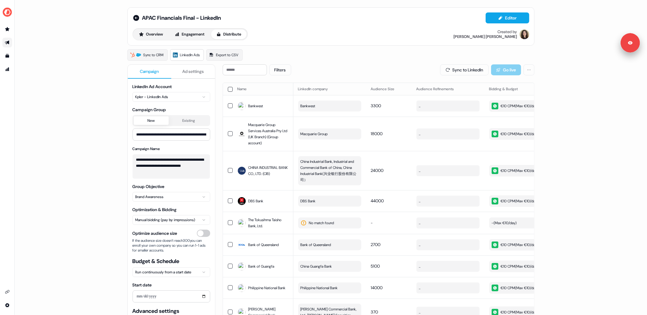
click at [72, 133] on div "**********" at bounding box center [331, 157] width 633 height 315
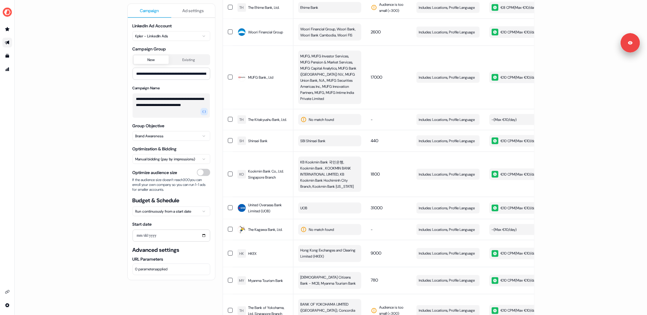
scroll to position [866, 0]
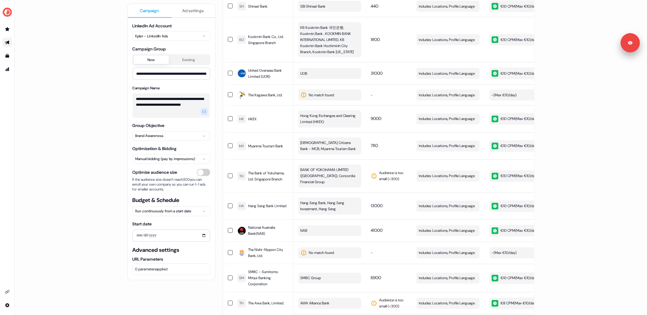
click at [91, 137] on div "**********" at bounding box center [331, 157] width 633 height 315
